Goal: Entertainment & Leisure: Browse casually

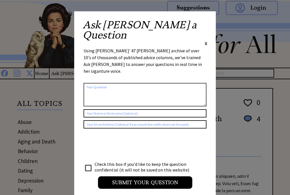
click at [206, 40] on span "X" at bounding box center [205, 43] width 3 height 6
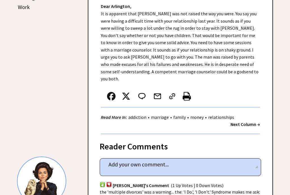
scroll to position [327, 0]
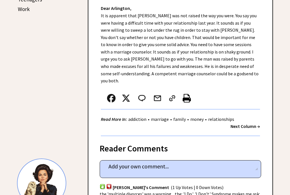
click at [248, 123] on strong "Next Column →" at bounding box center [244, 126] width 29 height 6
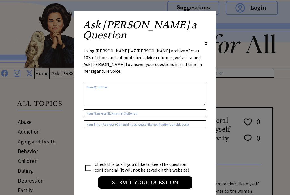
click at [207, 40] on span "X" at bounding box center [205, 43] width 3 height 6
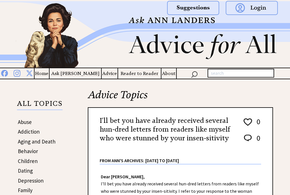
click at [210, 26] on img at bounding box center [145, 34] width 290 height 66
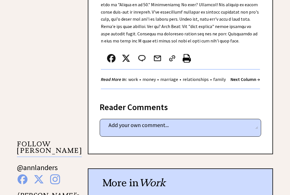
scroll to position [411, 0]
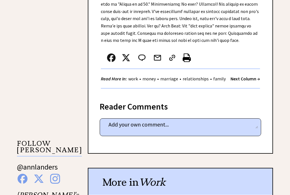
click at [244, 81] on strong "Next Column →" at bounding box center [244, 79] width 29 height 6
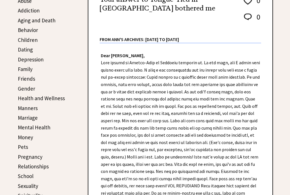
scroll to position [117, 0]
